Goal: Information Seeking & Learning: Learn about a topic

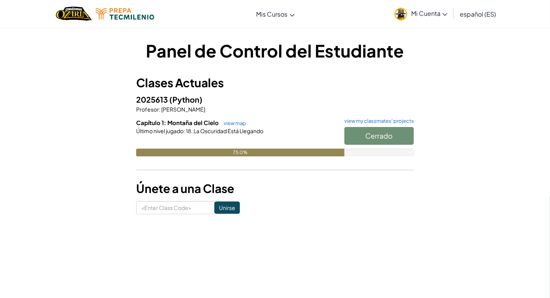
click at [367, 139] on div "Cerrado" at bounding box center [375, 138] width 77 height 22
click at [386, 137] on div "Cerrado" at bounding box center [375, 138] width 77 height 22
click at [228, 122] on link "view map" at bounding box center [233, 123] width 26 height 6
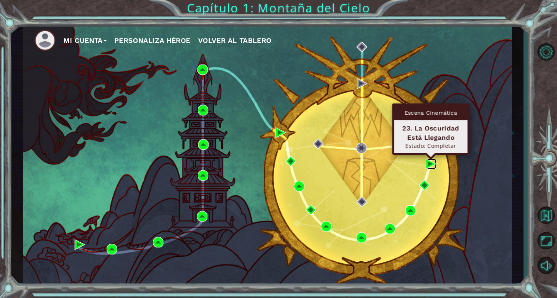
click at [431, 165] on img at bounding box center [430, 164] width 10 height 10
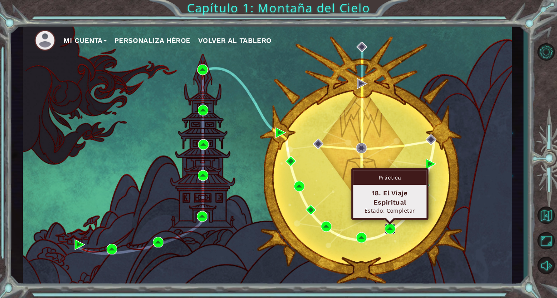
click at [389, 225] on img at bounding box center [389, 228] width 10 height 10
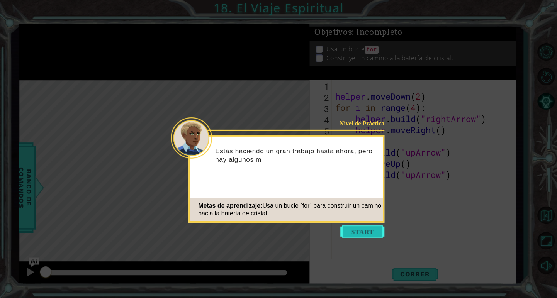
click at [379, 230] on button "Start" at bounding box center [362, 231] width 44 height 12
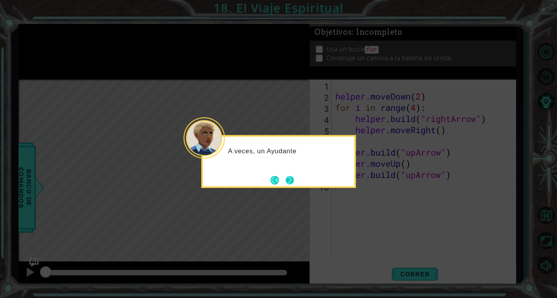
click at [292, 179] on button "Next" at bounding box center [289, 180] width 8 height 8
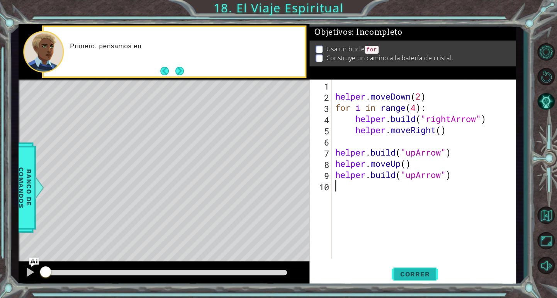
click at [421, 272] on span "Correr" at bounding box center [414, 274] width 45 height 8
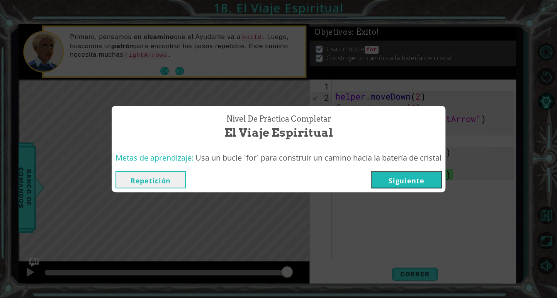
click at [425, 181] on button "Siguiente" at bounding box center [406, 179] width 70 height 17
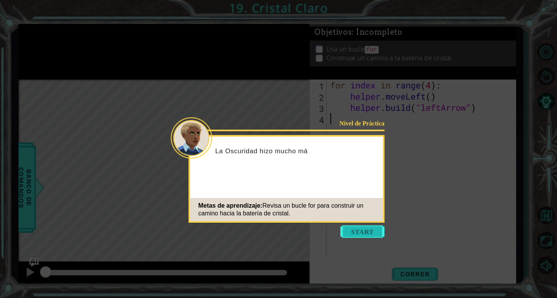
click at [365, 232] on button "Start" at bounding box center [362, 231] width 44 height 12
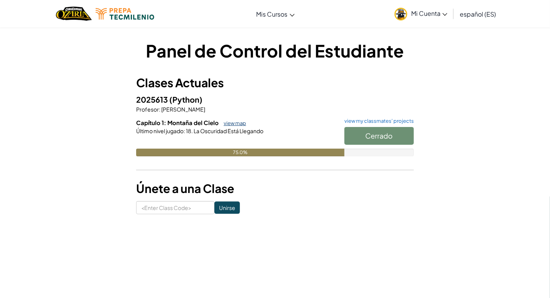
click at [237, 125] on link "view map" at bounding box center [233, 123] width 26 height 6
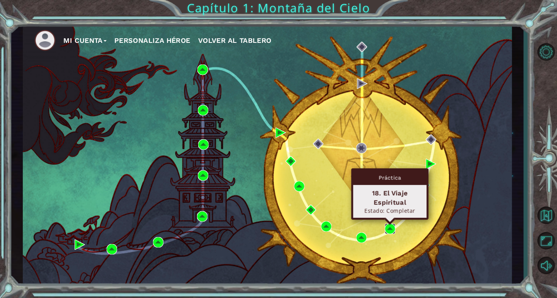
click at [389, 227] on img at bounding box center [389, 228] width 10 height 10
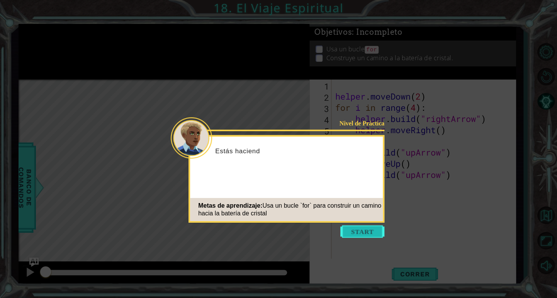
click at [371, 233] on button "Start" at bounding box center [362, 231] width 44 height 12
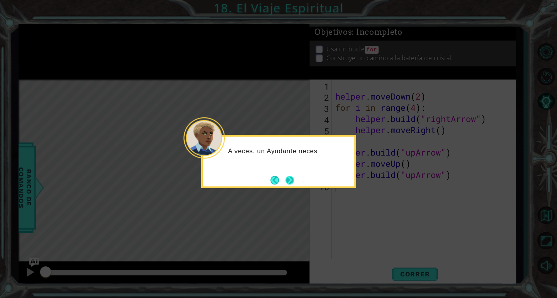
click at [286, 176] on button "Next" at bounding box center [289, 180] width 8 height 8
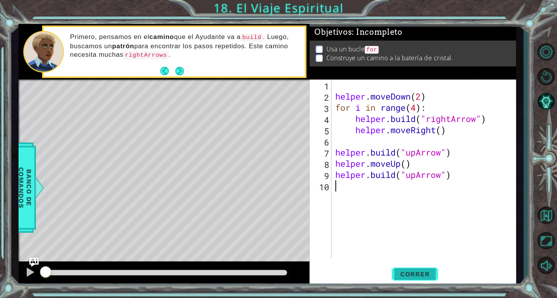
click at [419, 274] on span "Correr" at bounding box center [414, 274] width 45 height 8
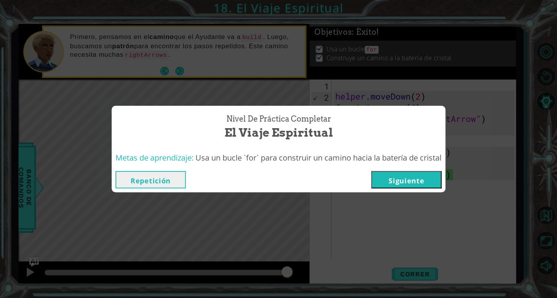
click at [420, 187] on button "Siguiente" at bounding box center [406, 179] width 70 height 17
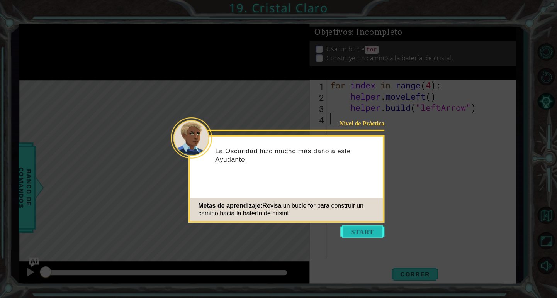
click at [374, 234] on button "Start" at bounding box center [362, 231] width 44 height 12
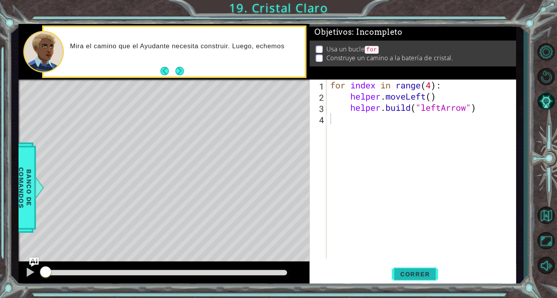
click at [414, 272] on span "Correr" at bounding box center [414, 274] width 45 height 8
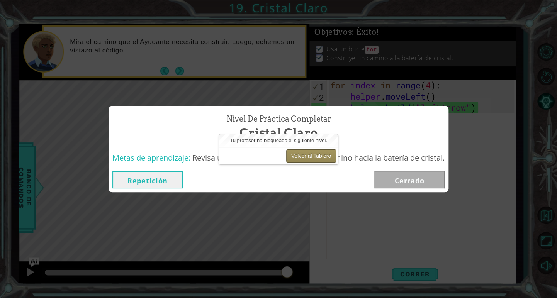
click at [311, 154] on button "Volver al Tablero" at bounding box center [311, 155] width 50 height 13
